Goal: Information Seeking & Learning: Learn about a topic

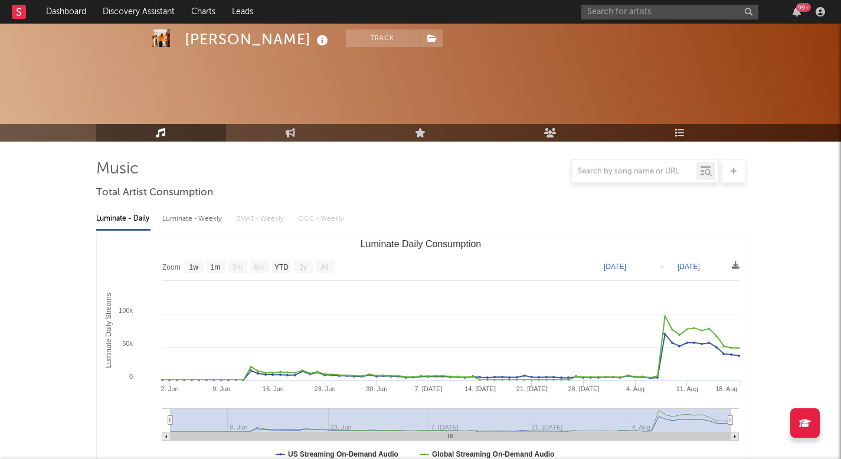
select select "1w"
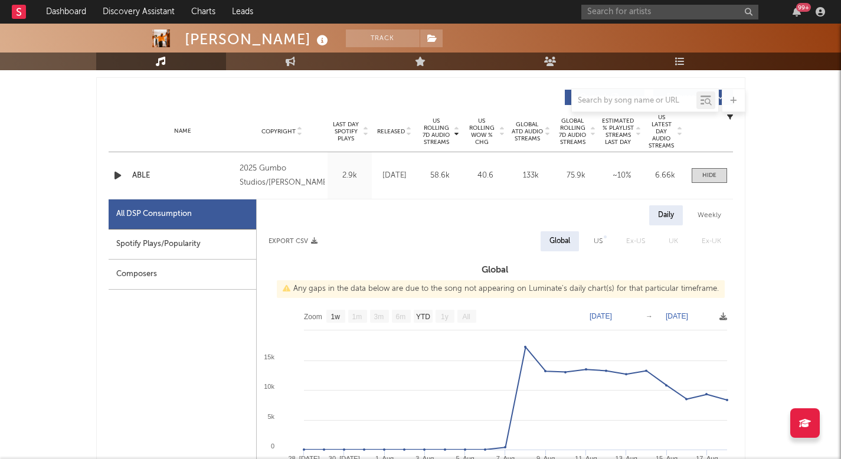
click at [634, 19] on div "99 +" at bounding box center [706, 12] width 248 height 24
click at [634, 12] on input "text" at bounding box center [670, 12] width 177 height 15
type input "[PERSON_NAME]"
click at [656, 20] on div "[PERSON_NAME] von 99 +" at bounding box center [706, 12] width 248 height 24
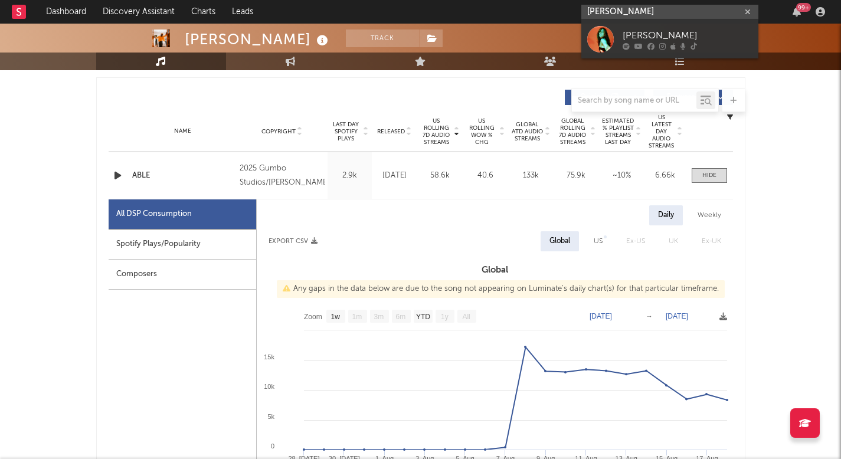
click at [656, 12] on input "[PERSON_NAME]" at bounding box center [670, 12] width 177 height 15
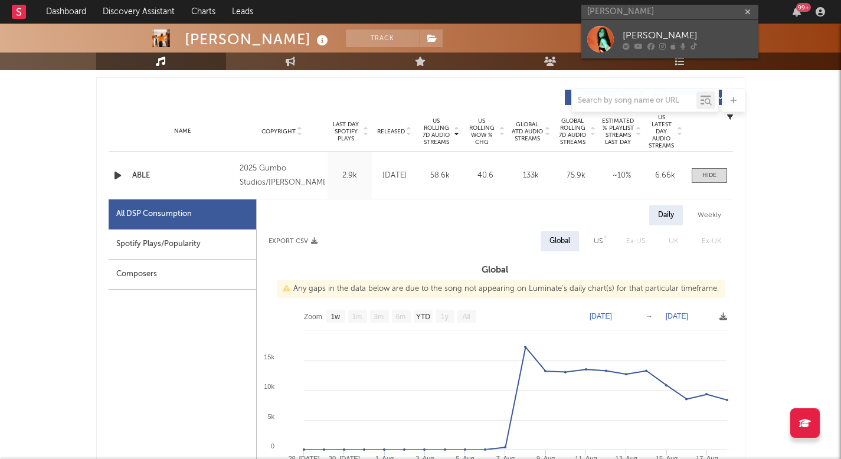
click at [660, 29] on div "[PERSON_NAME]" at bounding box center [688, 35] width 130 height 14
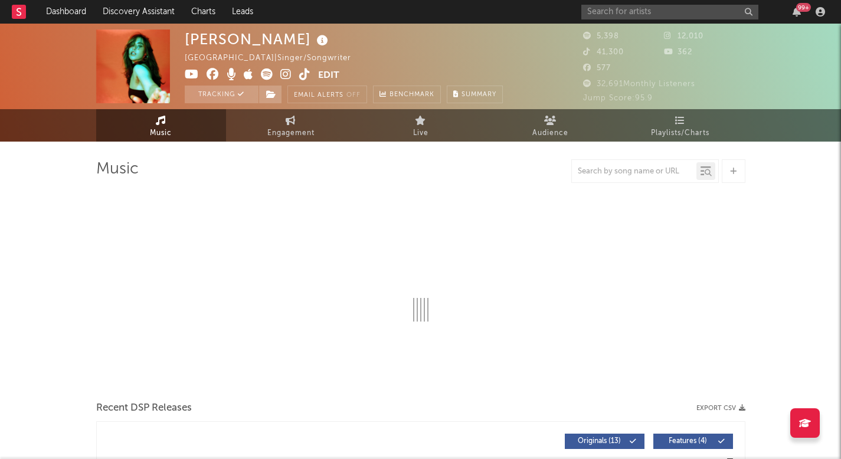
select select "1w"
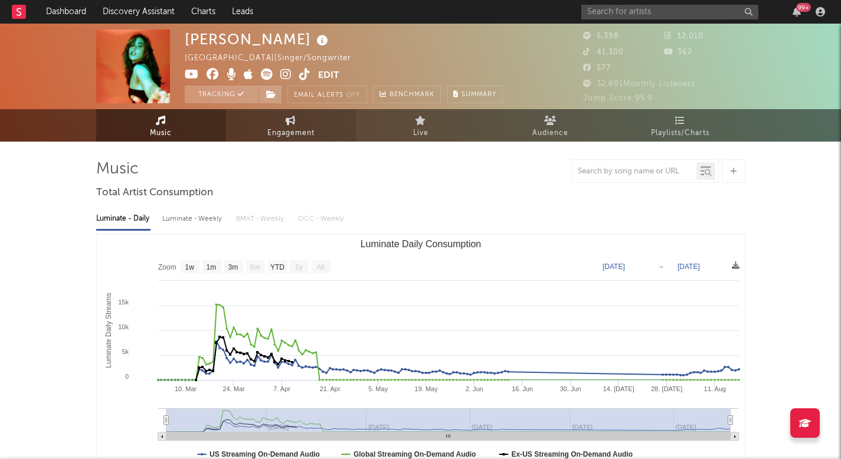
click at [275, 122] on link "Engagement" at bounding box center [291, 125] width 130 height 32
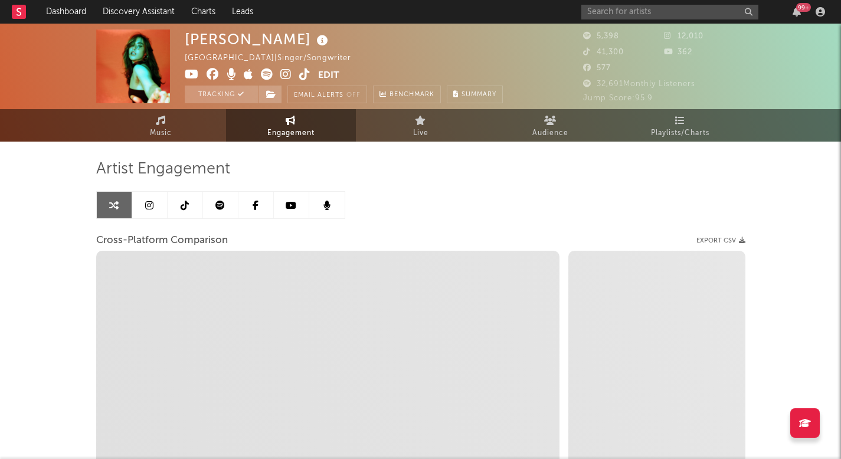
select select "1w"
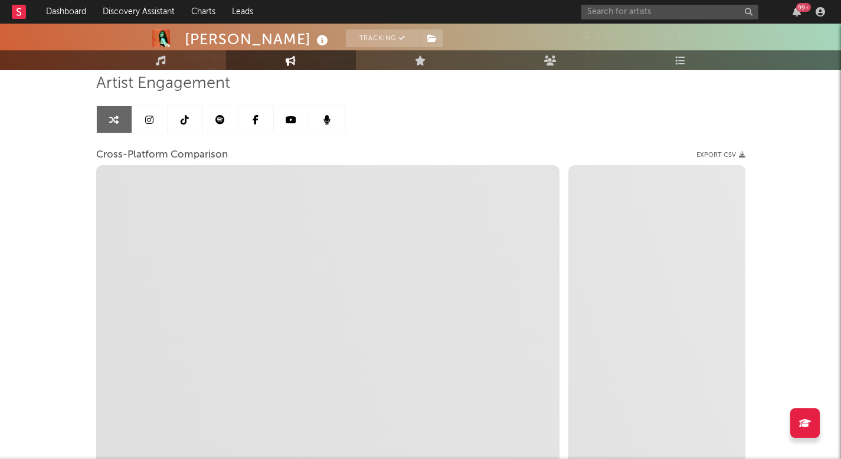
select select "1m"
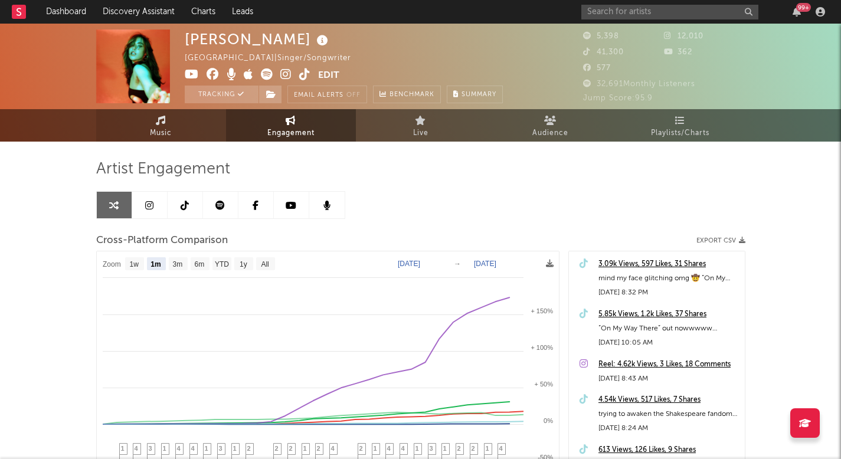
click at [165, 125] on link "Music" at bounding box center [161, 125] width 130 height 32
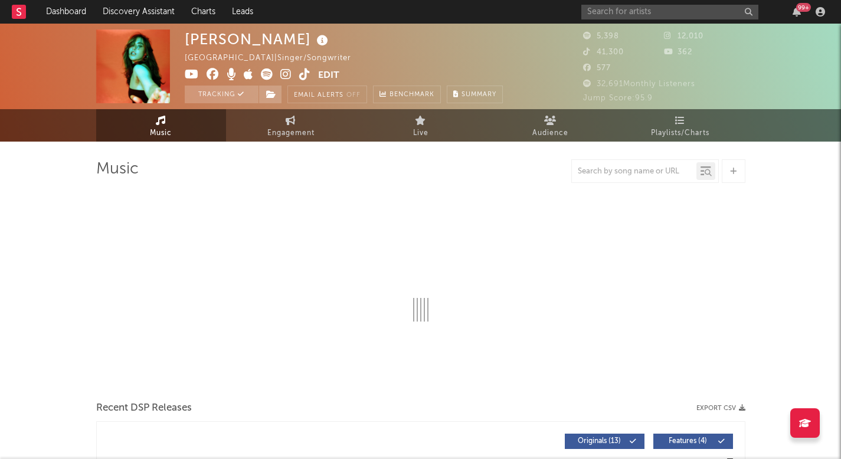
select select "1w"
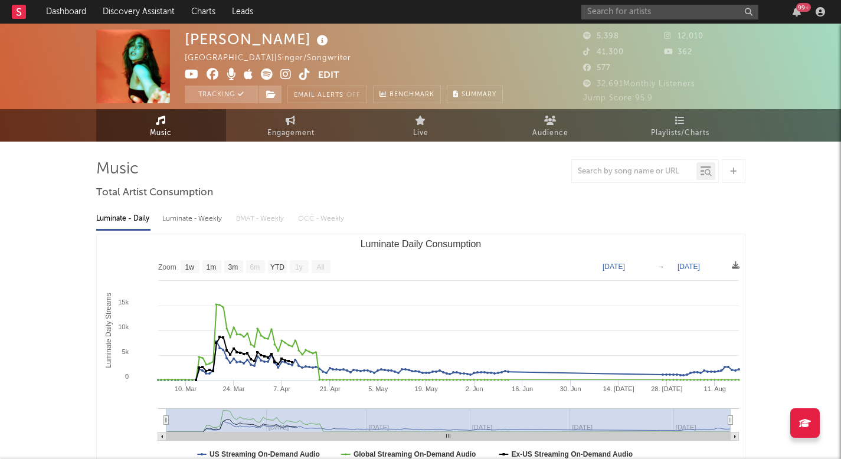
click at [289, 74] on icon at bounding box center [285, 74] width 11 height 12
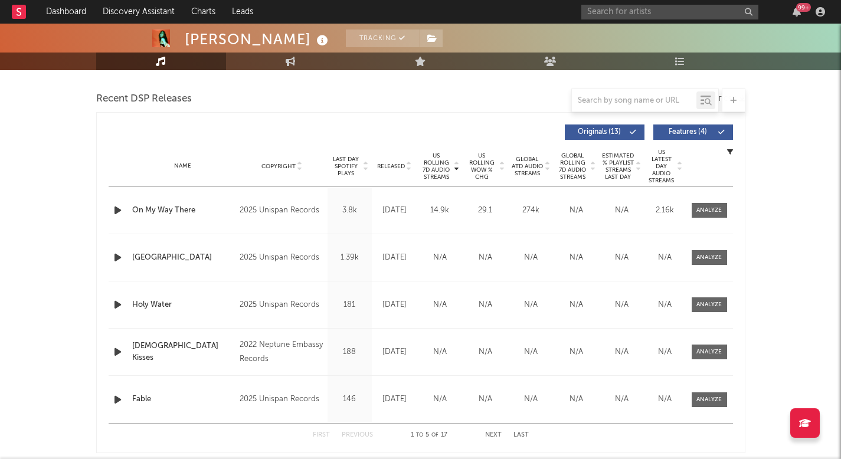
scroll to position [409, 0]
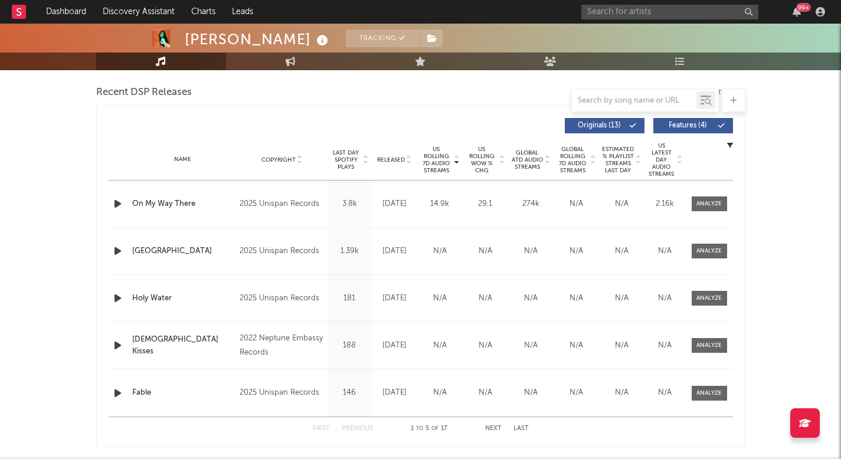
click at [485, 164] on span "US Rolling WoW % Chg" at bounding box center [482, 160] width 32 height 28
